Goal: Task Accomplishment & Management: Manage account settings

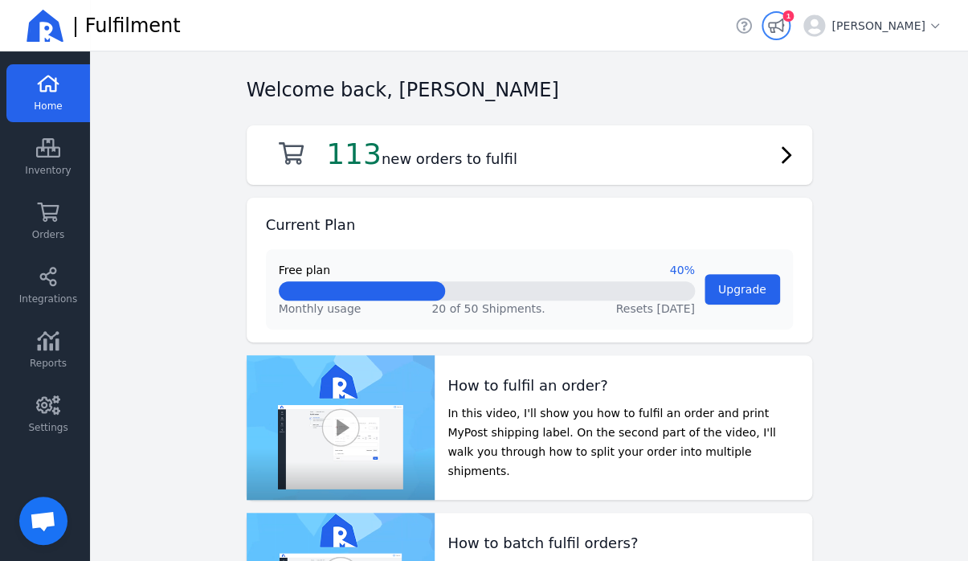
click at [783, 21] on icon "button" at bounding box center [776, 25] width 16 height 14
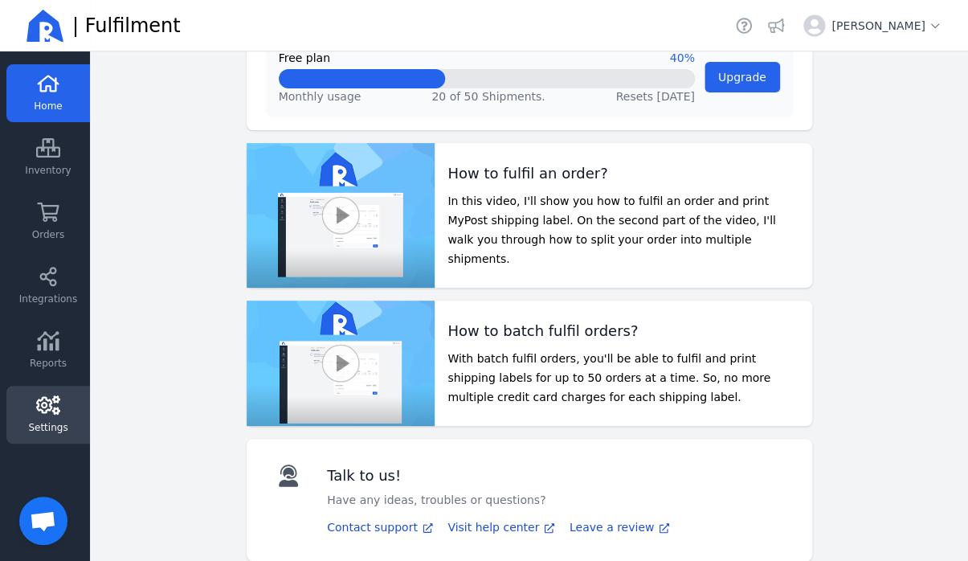
click at [44, 401] on icon at bounding box center [48, 404] width 24 height 19
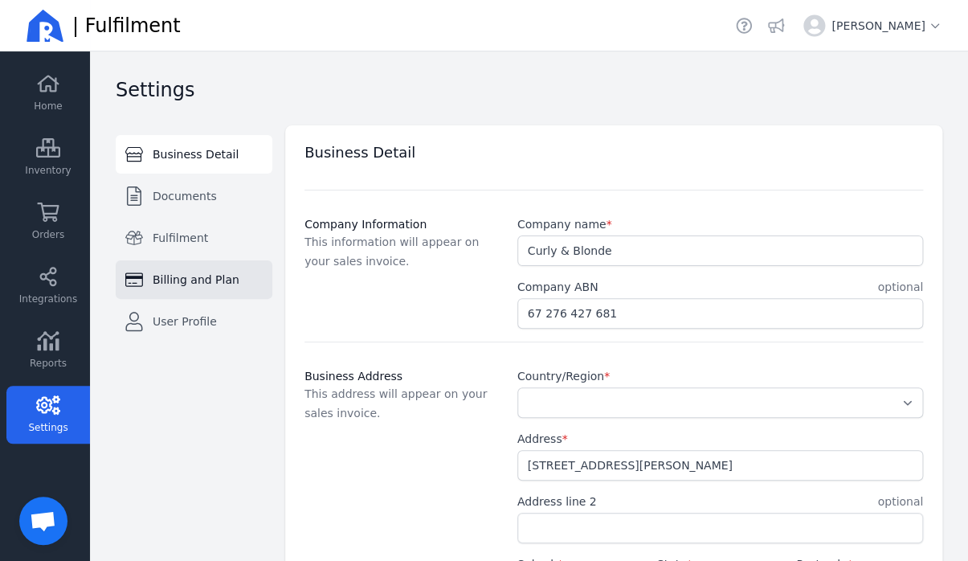
select select "AU"
click at [196, 276] on span "Billing and Plan" at bounding box center [196, 280] width 87 height 16
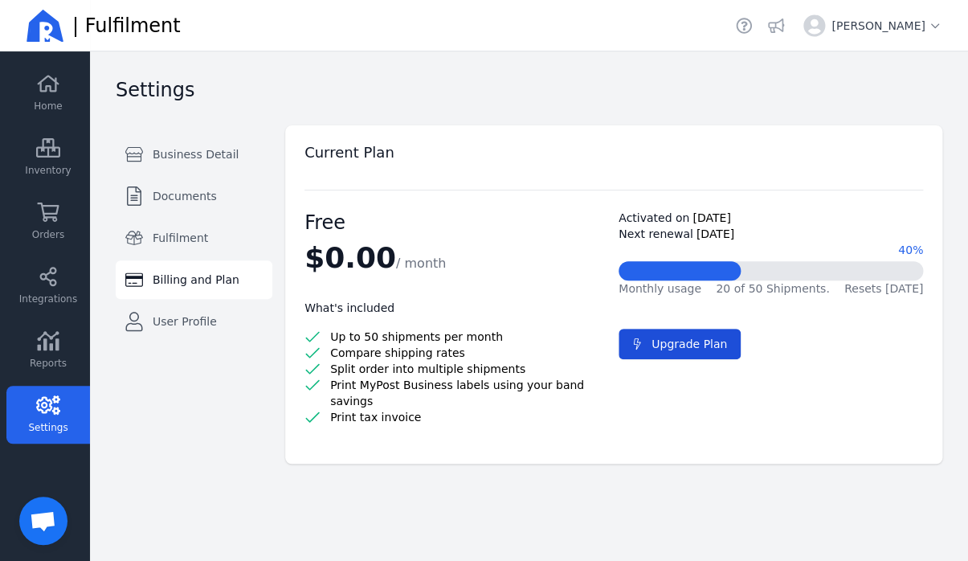
click at [653, 352] on button "Upgrade Plan" at bounding box center [680, 344] width 122 height 31
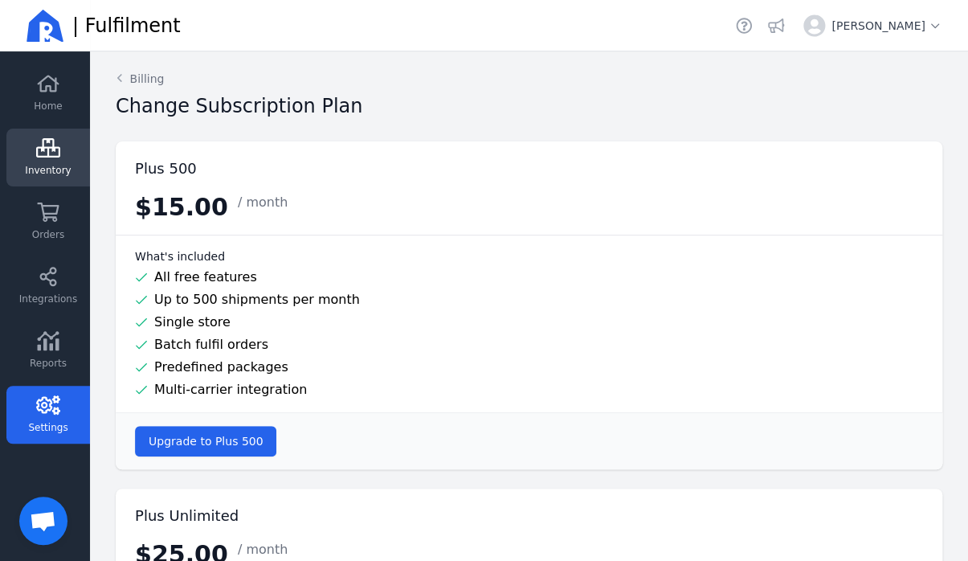
click at [54, 161] on link "Inventory" at bounding box center [48, 158] width 84 height 58
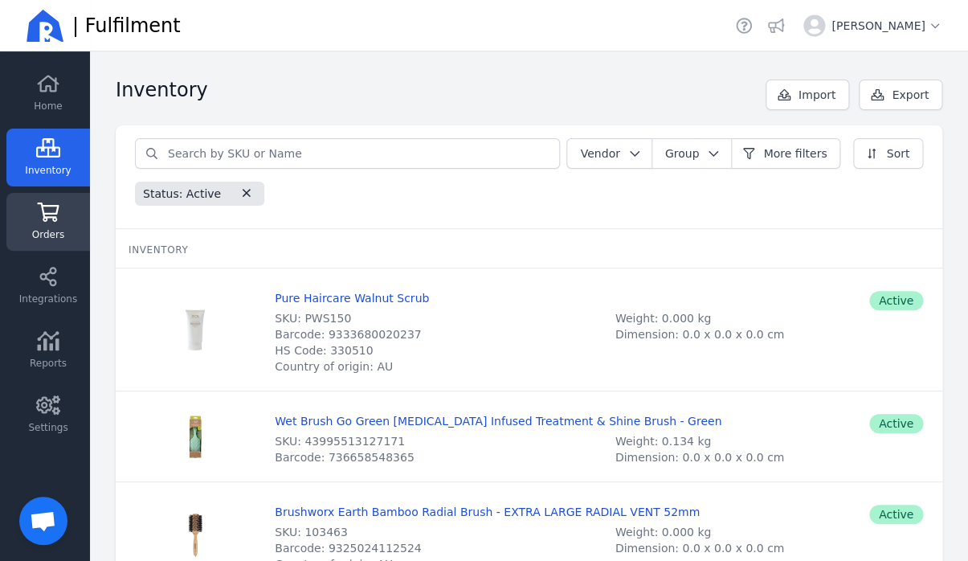
click at [71, 228] on link "Orders" at bounding box center [48, 222] width 84 height 58
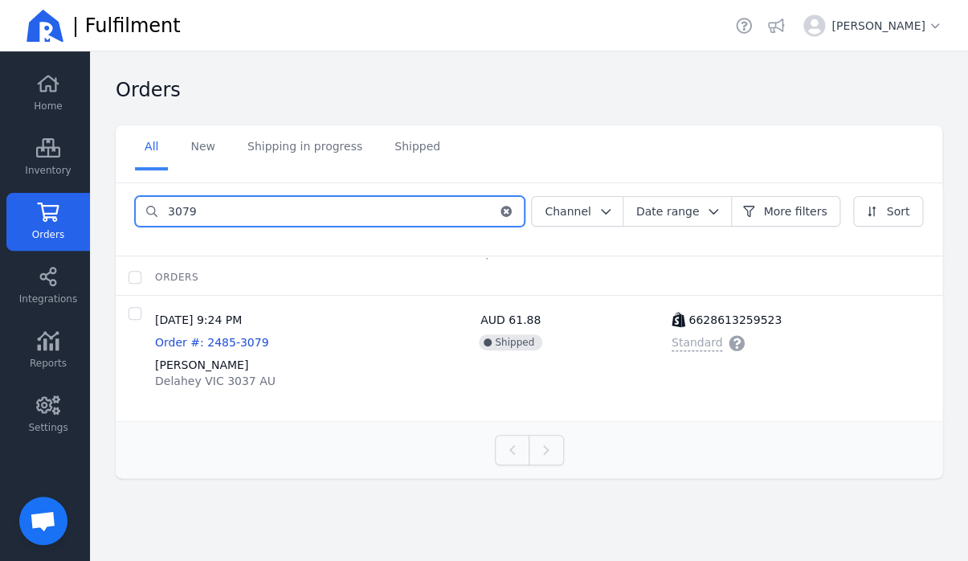
drag, startPoint x: 238, startPoint y: 204, endPoint x: 86, endPoint y: 188, distance: 152.7
click at [158, 197] on input "3079" at bounding box center [328, 211] width 340 height 29
